Goal: Task Accomplishment & Management: Manage account settings

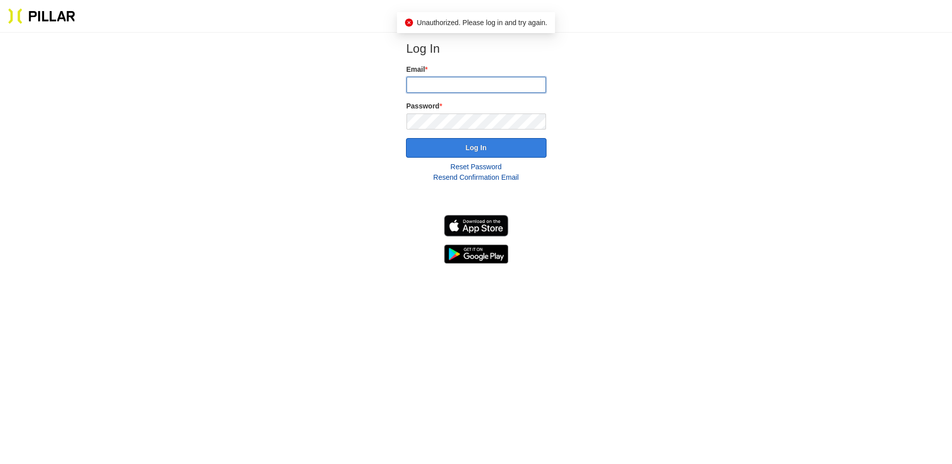
type input "[EMAIL_ADDRESS][DOMAIN_NAME]"
click at [455, 152] on button "Log In" at bounding box center [476, 148] width 141 height 20
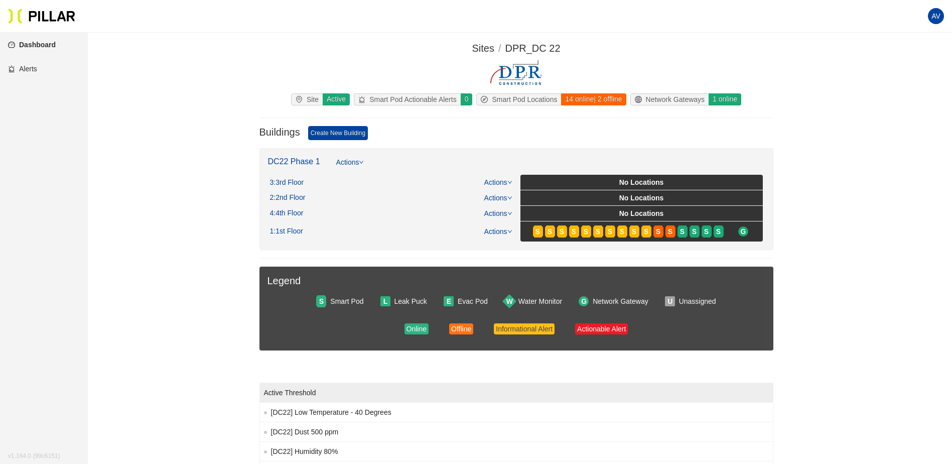
click at [37, 65] on link "Alerts" at bounding box center [22, 69] width 29 height 8
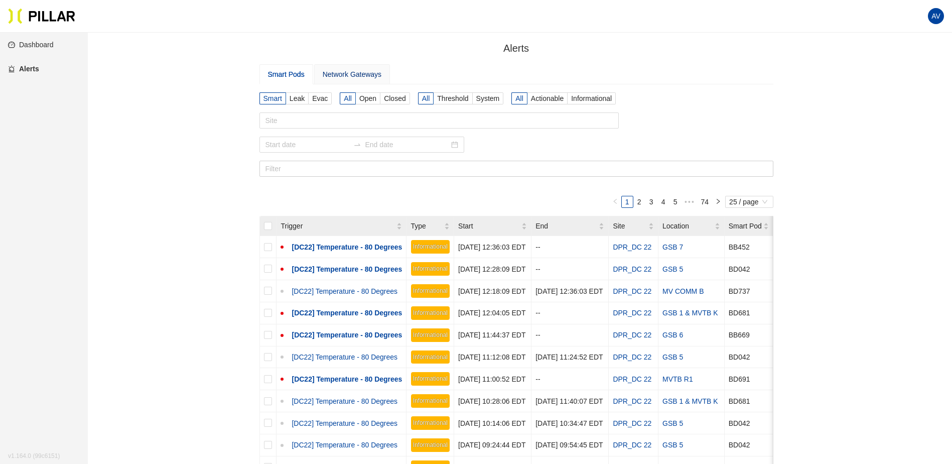
click at [337, 71] on div "Network Gateways" at bounding box center [352, 74] width 59 height 11
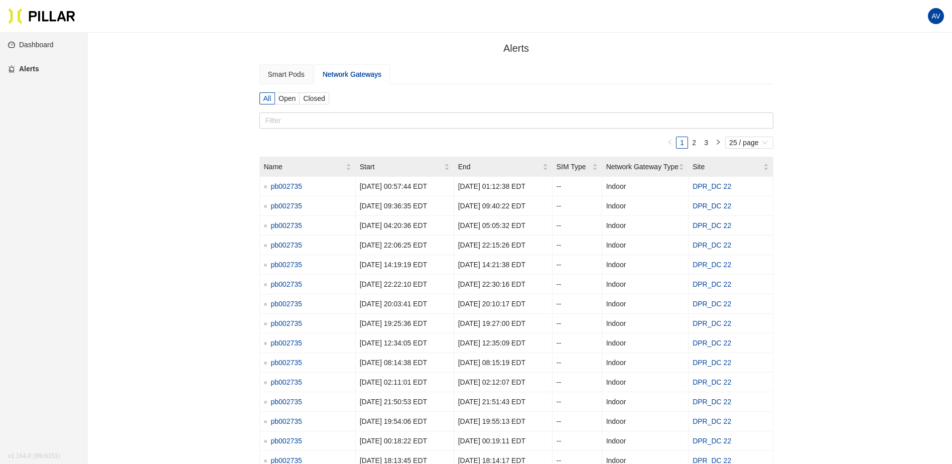
click at [29, 49] on link "Dashboard" at bounding box center [31, 45] width 46 height 8
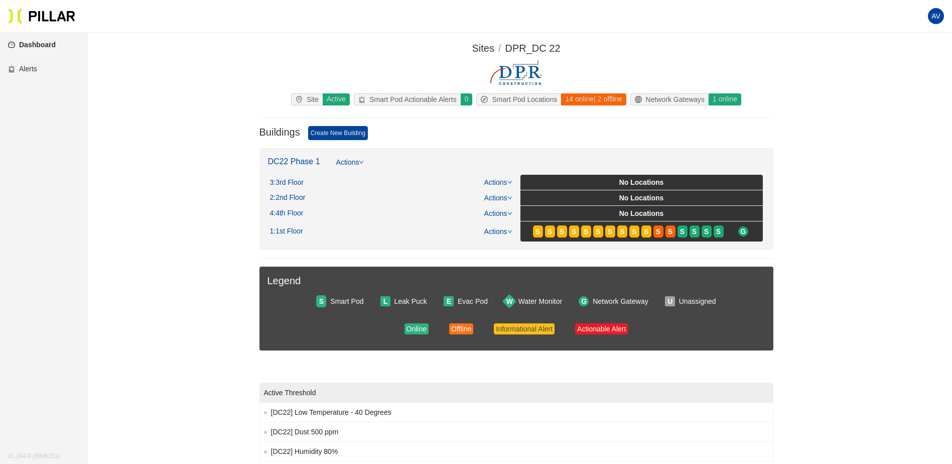
click at [941, 16] on span "AV" at bounding box center [936, 16] width 16 height 16
click at [776, 92] on section "Sites / DPR_DC 22 / Site Active Smart Pod Actionable Alerts 0 Smart Pod Locatio…" at bounding box center [516, 294] width 808 height 507
click at [362, 165] on icon "down" at bounding box center [361, 162] width 5 height 5
click at [723, 97] on div "1 online" at bounding box center [724, 99] width 33 height 12
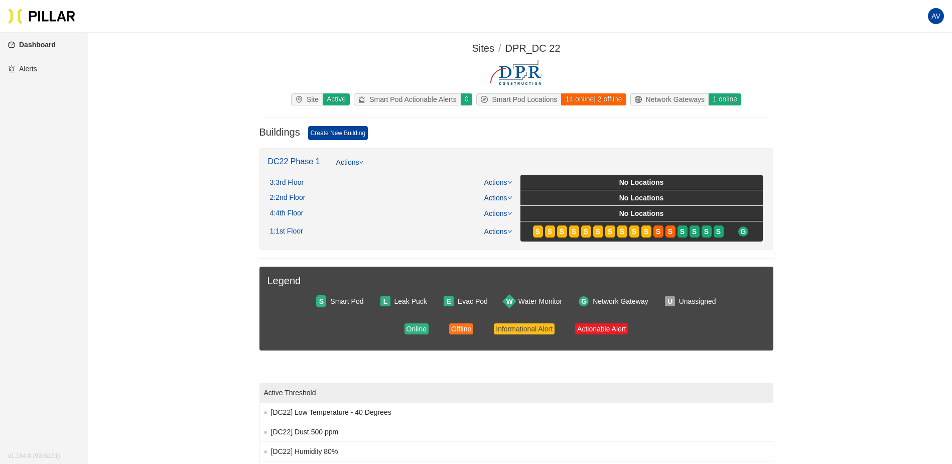
click at [598, 92] on div "Sites / DPR_DC 22 / Site Active Smart Pod Actionable Alerts 0 Smart Pod Locatio…" at bounding box center [517, 79] width 514 height 77
click at [588, 96] on div "14 online | 2 offline" at bounding box center [593, 99] width 65 height 12
click at [37, 65] on link "Alerts" at bounding box center [22, 69] width 29 height 8
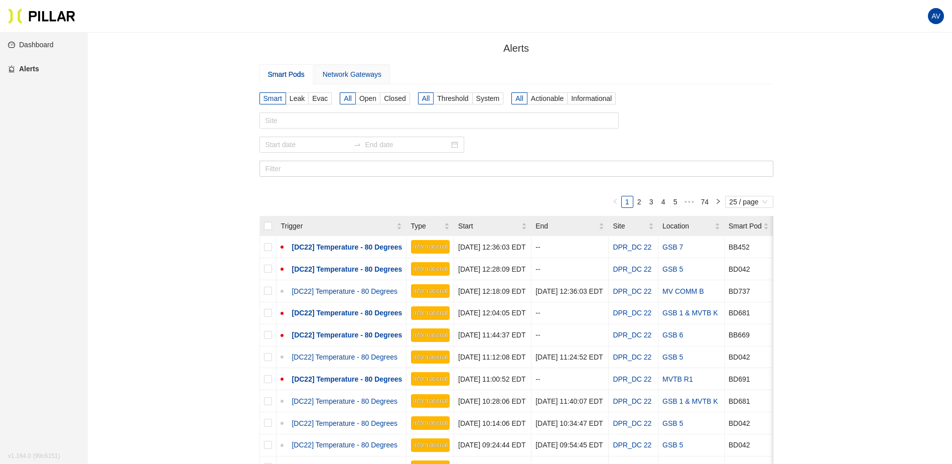
click at [365, 80] on div "Network Gateways" at bounding box center [352, 74] width 76 height 20
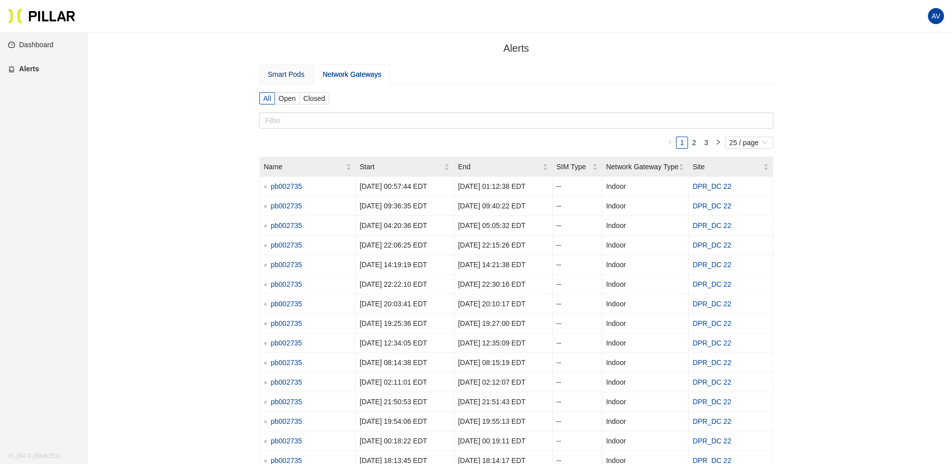
click at [291, 73] on div "Smart Pods" at bounding box center [286, 74] width 37 height 11
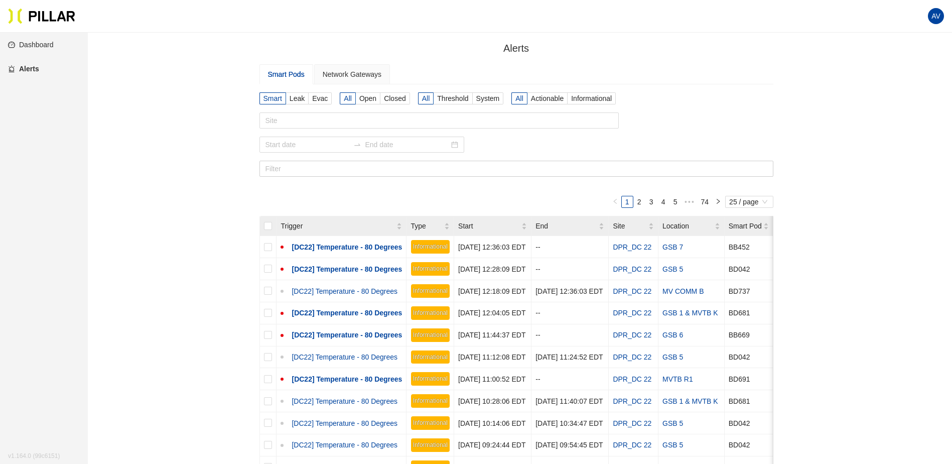
click at [939, 16] on span "AV" at bounding box center [936, 16] width 9 height 16
click at [885, 54] on link "Settings" at bounding box center [884, 52] width 37 height 11
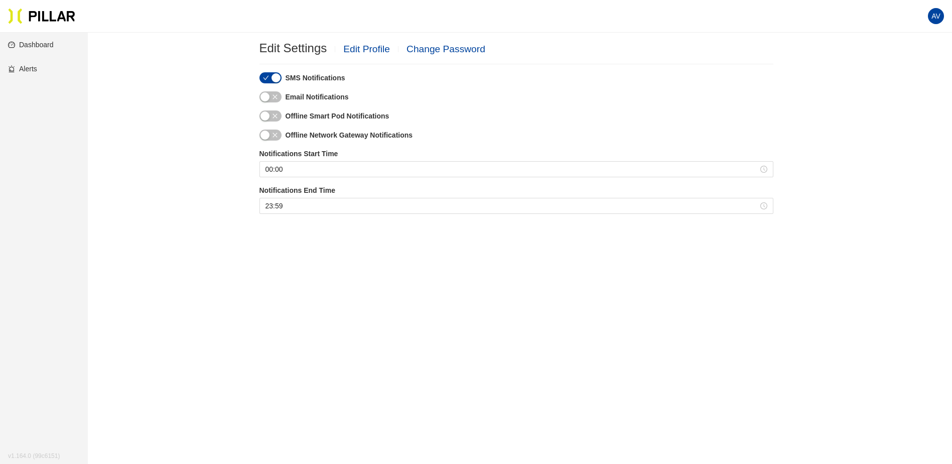
click at [352, 50] on link "Edit Profile" at bounding box center [366, 49] width 47 height 11
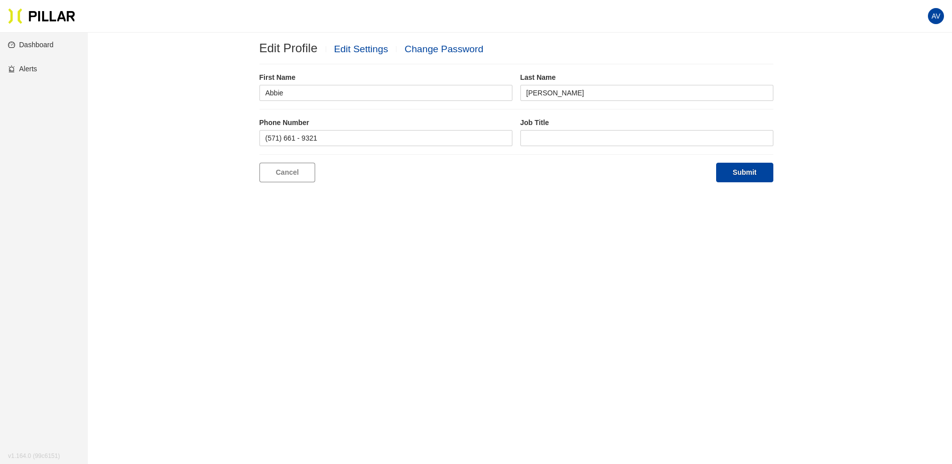
click at [285, 49] on h2 "Edit Profile Edit Settings Change Password" at bounding box center [517, 48] width 514 height 15
click at [308, 43] on h2 "Edit Profile Edit Settings Change Password" at bounding box center [517, 48] width 514 height 15
click at [272, 54] on h2 "Edit Profile Edit Settings Change Password" at bounding box center [517, 48] width 514 height 15
click at [288, 44] on h2 "Edit Profile Edit Settings Change Password" at bounding box center [517, 48] width 514 height 15
click at [344, 51] on link "Edit Settings" at bounding box center [361, 49] width 54 height 11
